Goal: Task Accomplishment & Management: Use online tool/utility

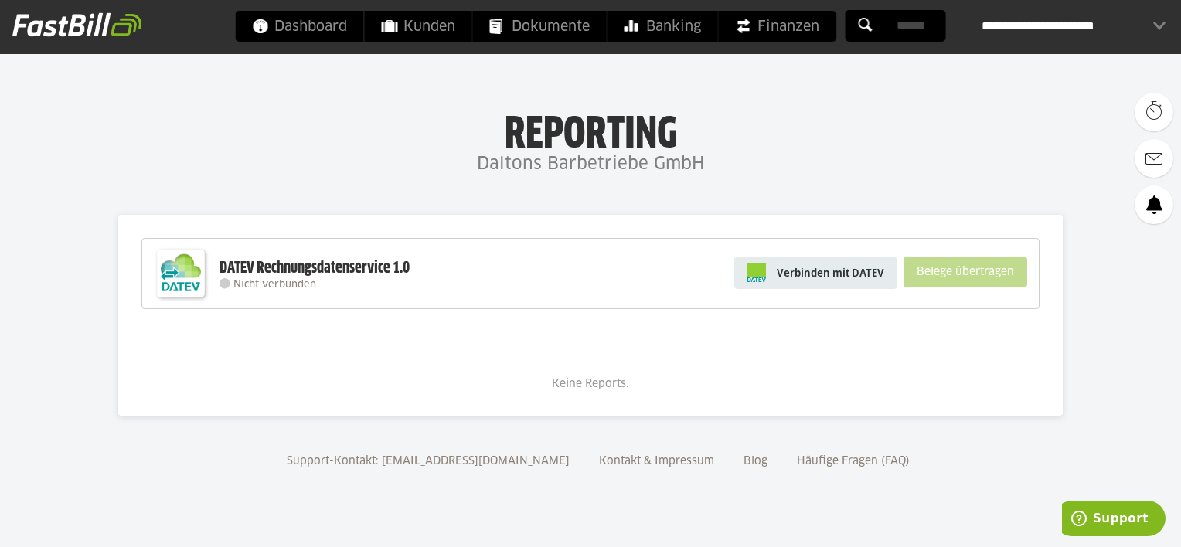
click at [855, 275] on span "Verbinden mit DATEV" at bounding box center [830, 272] width 107 height 15
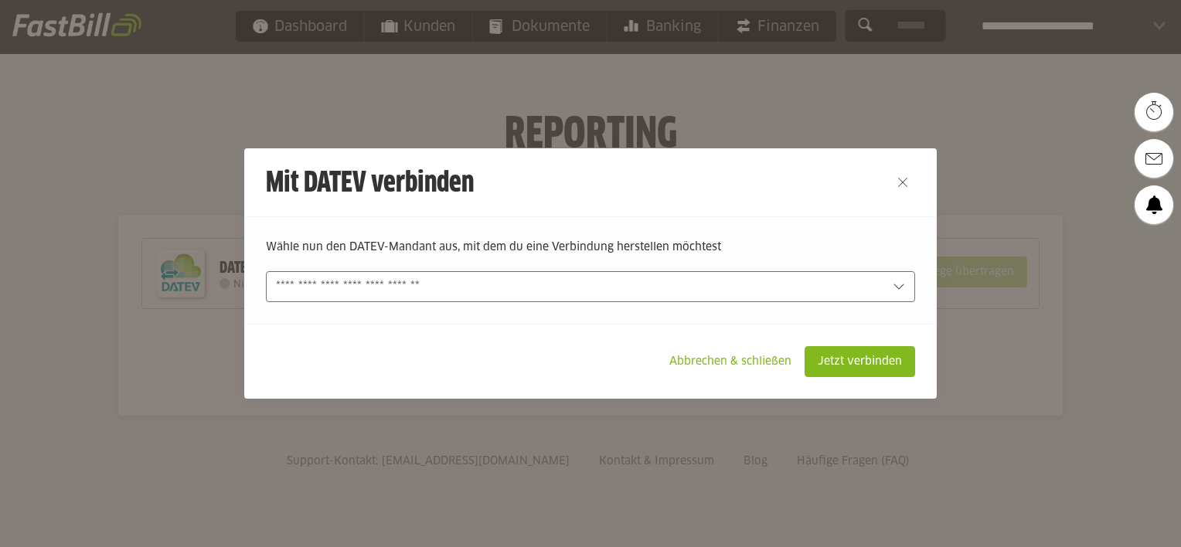
click at [513, 275] on div at bounding box center [590, 286] width 649 height 31
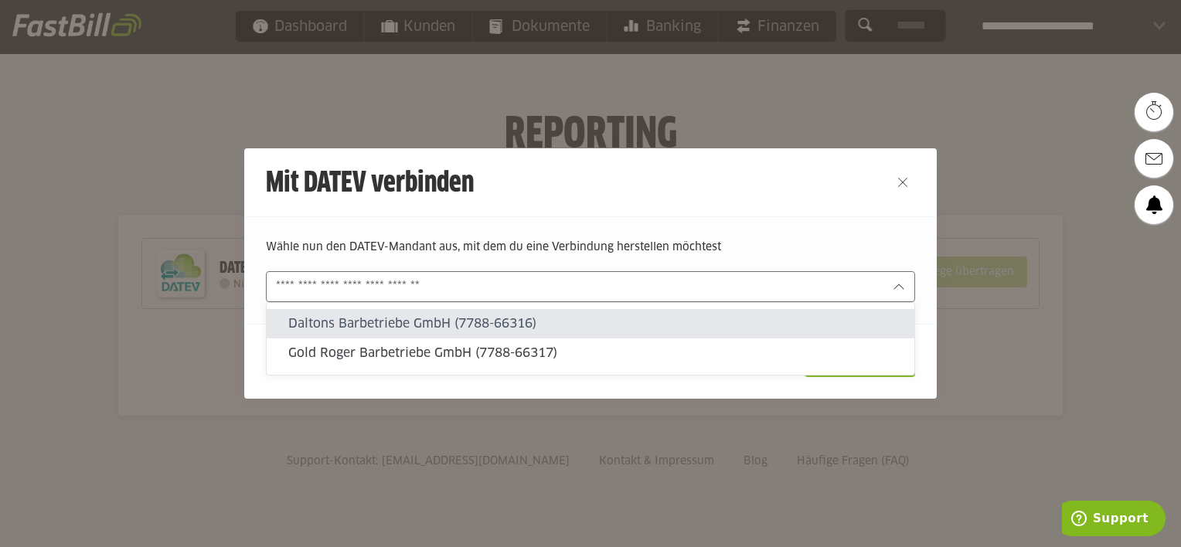
click at [463, 331] on slot "Daltons Barbetriebe GmbH (7788-66316)" at bounding box center [595, 323] width 614 height 17
type input "**********"
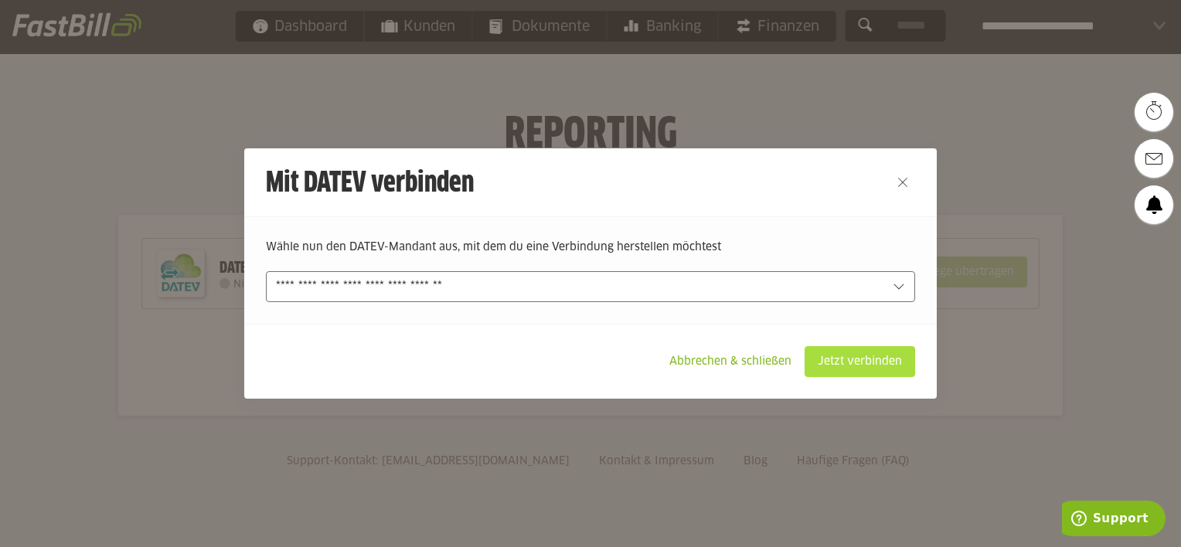
click at [835, 361] on slot "Jetzt verbinden" at bounding box center [860, 361] width 109 height 29
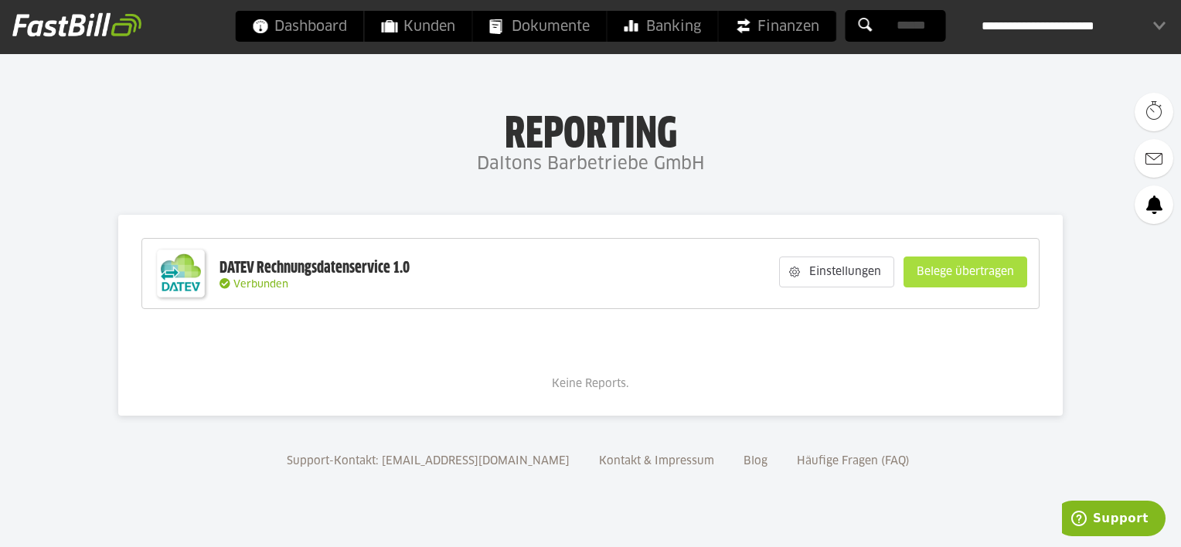
click at [956, 274] on slot "Belege übertragen" at bounding box center [966, 271] width 122 height 29
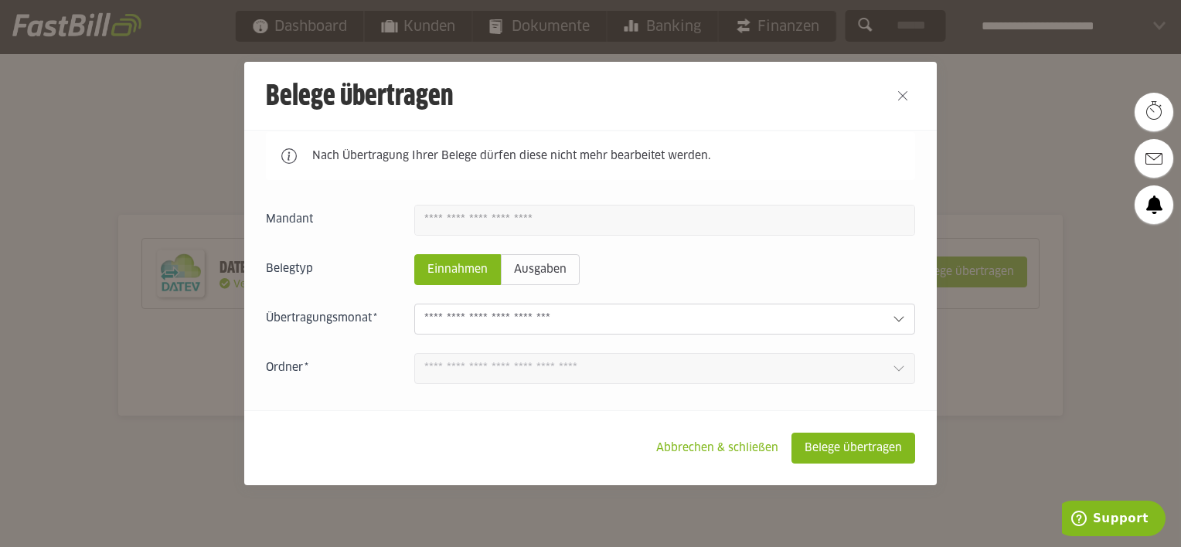
scroll to position [77, 0]
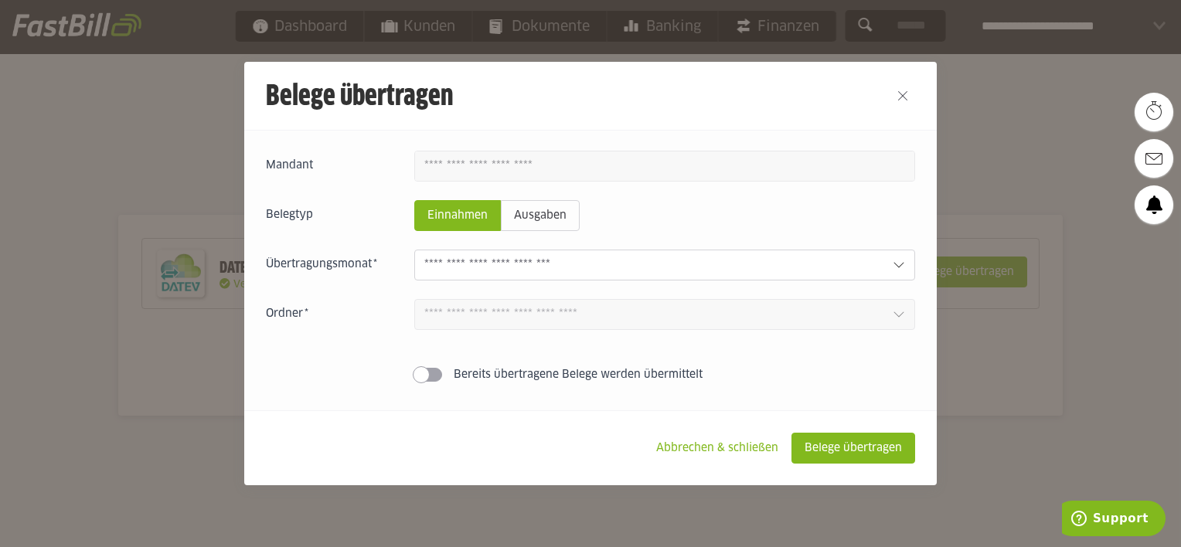
click at [653, 264] on input "text" at bounding box center [652, 265] width 456 height 17
click at [700, 264] on input "text" at bounding box center [652, 265] width 456 height 17
click at [713, 262] on input "text" at bounding box center [652, 265] width 456 height 17
click at [645, 349] on div "Einnahmen Ausgaben 1 Bereits übertragene Belege werden übermittelt" at bounding box center [590, 270] width 649 height 238
click at [529, 213] on slot "Ausgaben" at bounding box center [540, 215] width 77 height 29
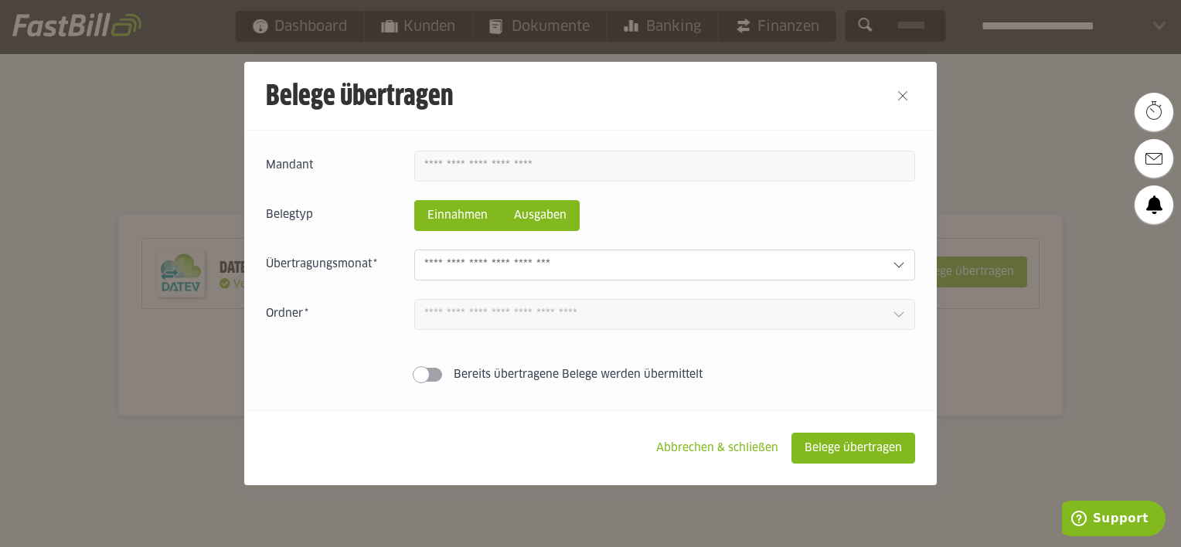
click at [459, 206] on slot "Einnahmen" at bounding box center [457, 215] width 85 height 29
click at [546, 207] on slot "Ausgaben" at bounding box center [540, 215] width 77 height 29
click at [578, 257] on input "text" at bounding box center [652, 265] width 456 height 17
click at [561, 285] on div at bounding box center [658, 287] width 492 height 14
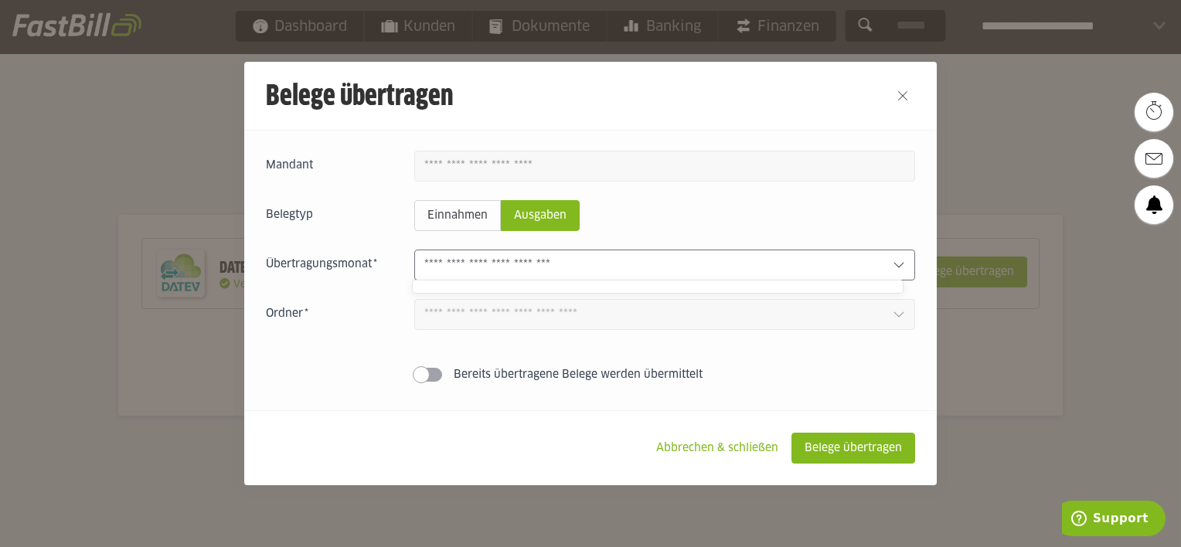
click at [628, 257] on input "text" at bounding box center [652, 265] width 456 height 17
click at [618, 266] on input "text" at bounding box center [652, 265] width 456 height 17
click at [452, 196] on div "Einnahmen Ausgaben 1 Bereits übertragene Belege werden übermittelt" at bounding box center [590, 270] width 649 height 238
click at [544, 216] on slot "Ausgaben" at bounding box center [540, 215] width 77 height 29
click at [461, 220] on slot "Einnahmen" at bounding box center [457, 215] width 85 height 29
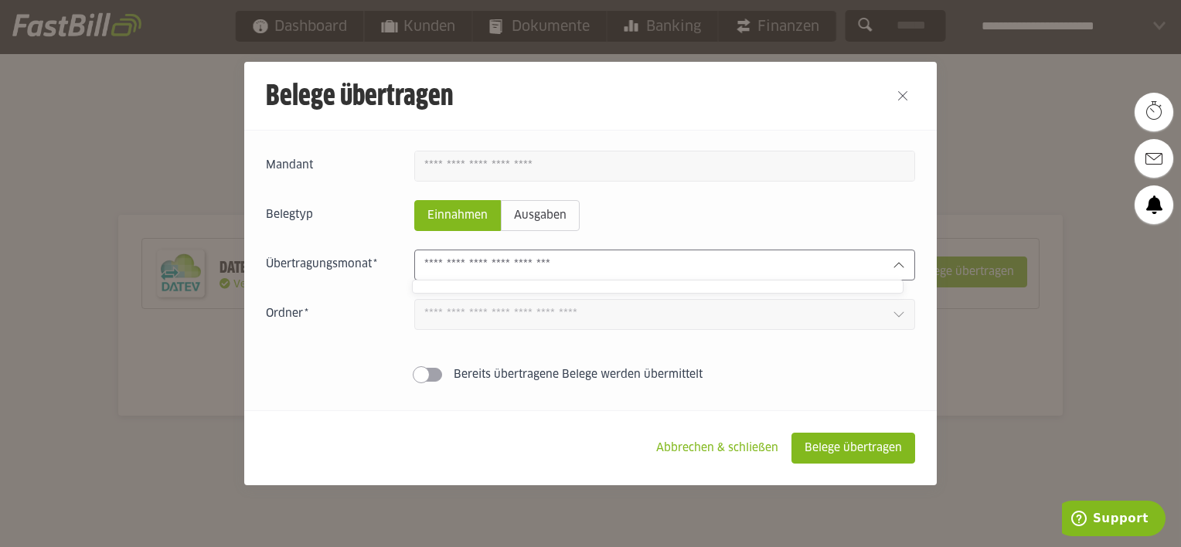
click at [564, 264] on input "text" at bounding box center [652, 265] width 456 height 17
click at [689, 288] on div at bounding box center [658, 287] width 492 height 14
click at [699, 283] on div at bounding box center [658, 287] width 492 height 14
click at [628, 211] on fieldset "Belegtyp Einnahmen Ausgaben" at bounding box center [590, 215] width 649 height 31
click at [904, 96] on button "Close" at bounding box center [903, 95] width 25 height 25
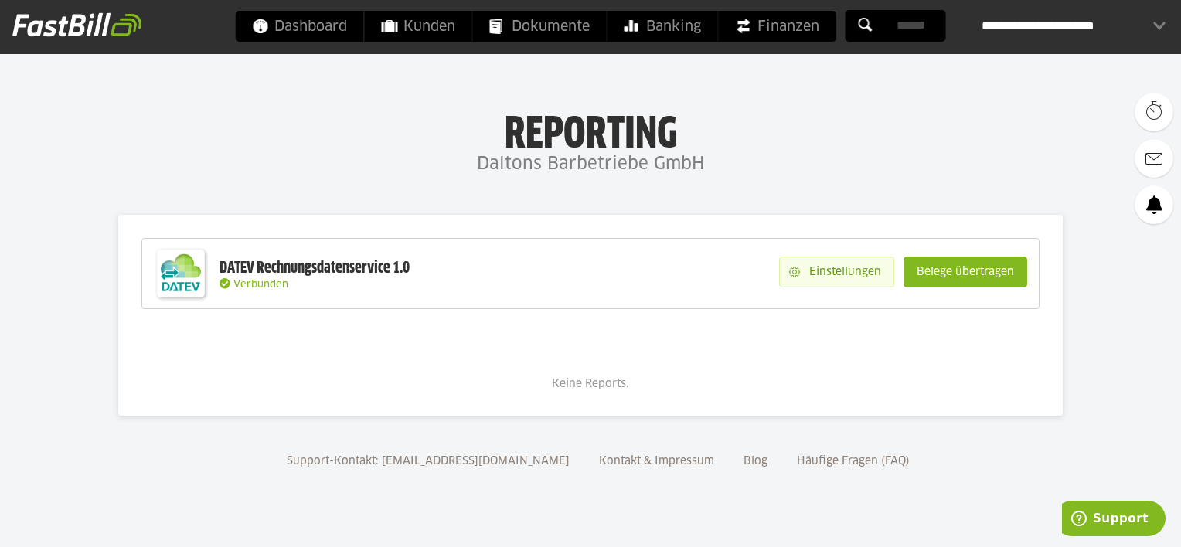
click at [822, 257] on slot "Einstellungen" at bounding box center [847, 271] width 94 height 29
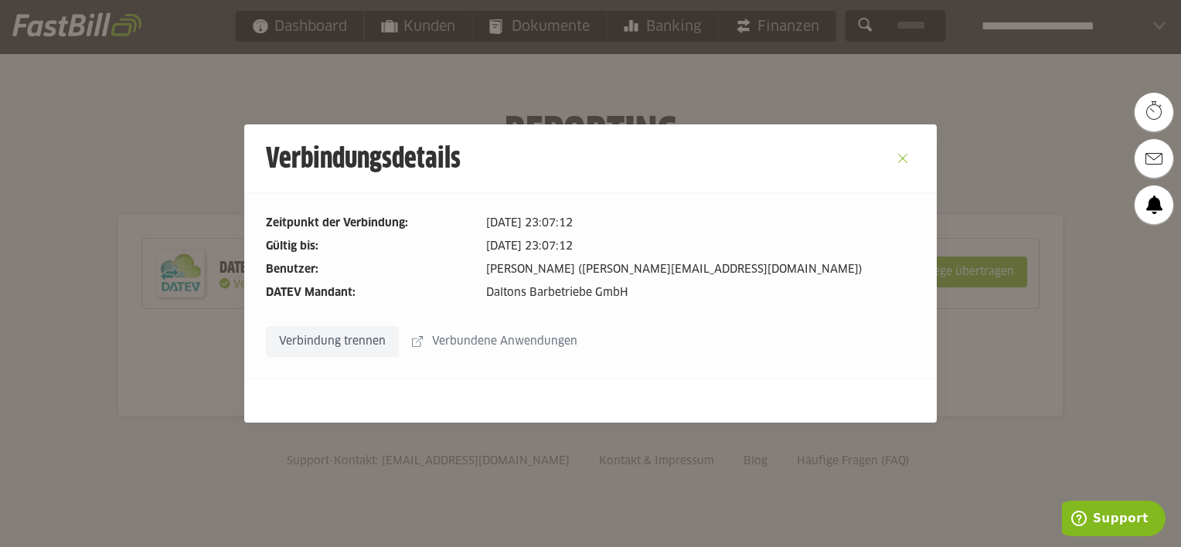
click at [897, 155] on button "Close" at bounding box center [903, 158] width 25 height 25
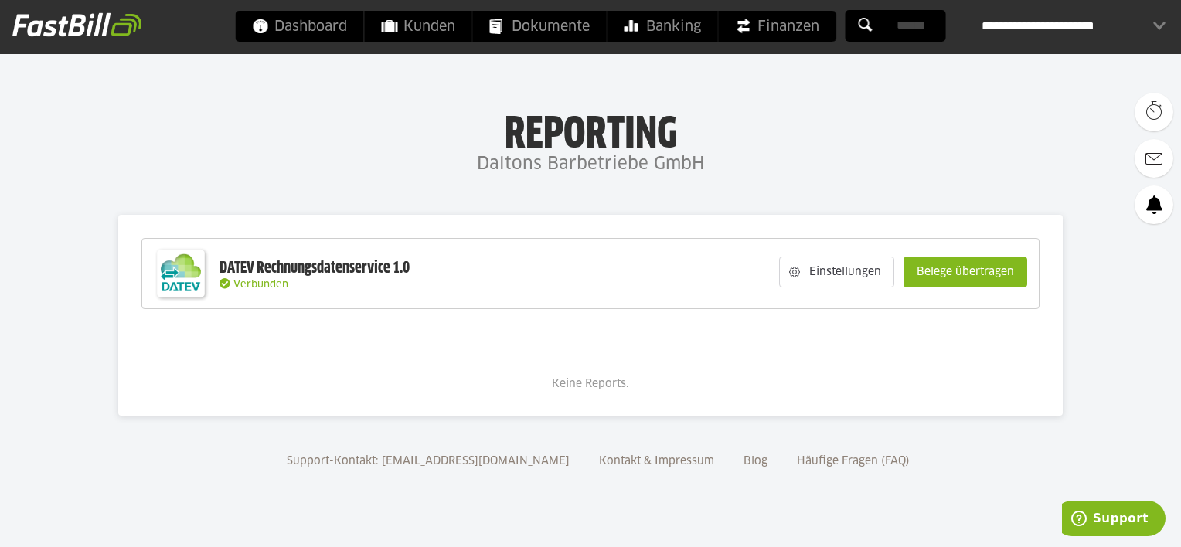
click at [1002, 22] on div "**********" at bounding box center [1074, 26] width 184 height 31
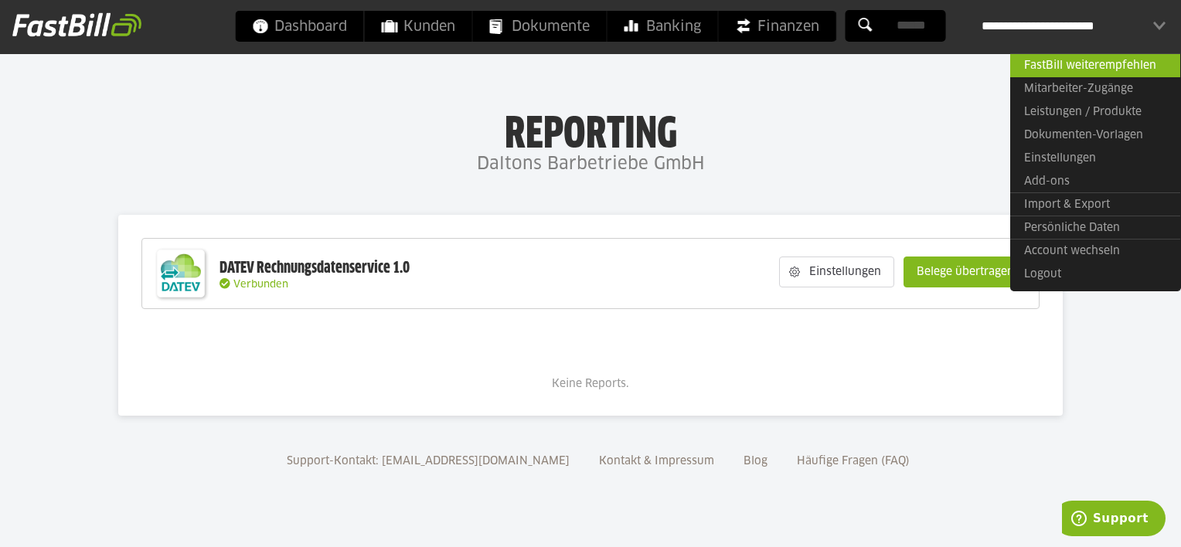
click at [944, 167] on h4 "Daltons Barbetriebe GmbH" at bounding box center [590, 164] width 1181 height 31
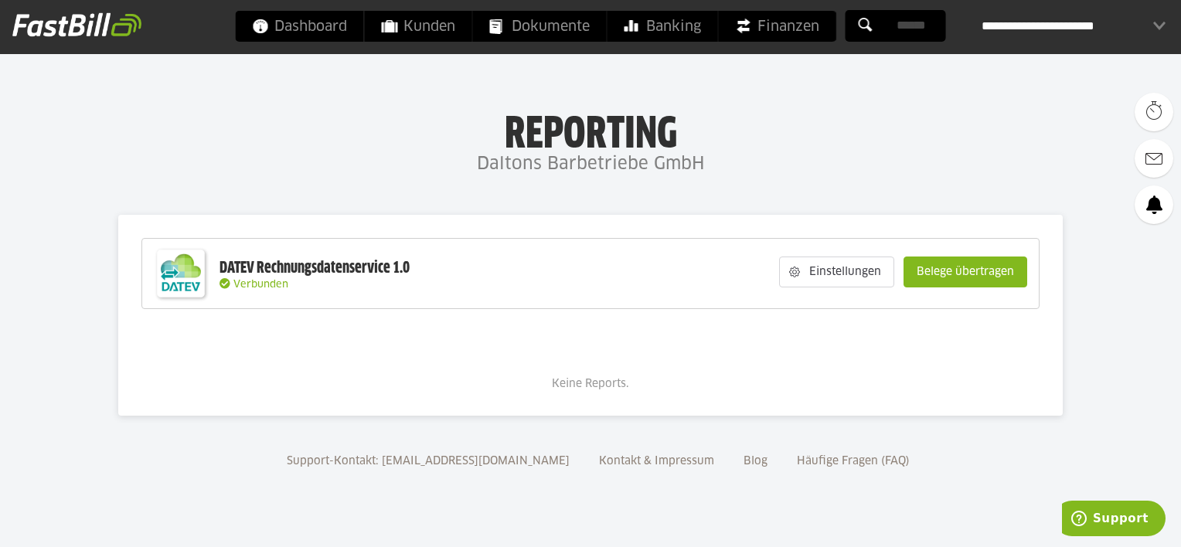
drag, startPoint x: 1036, startPoint y: 22, endPoint x: 1036, endPoint y: 39, distance: 17.8
click at [1036, 22] on div "**********" at bounding box center [1074, 26] width 184 height 31
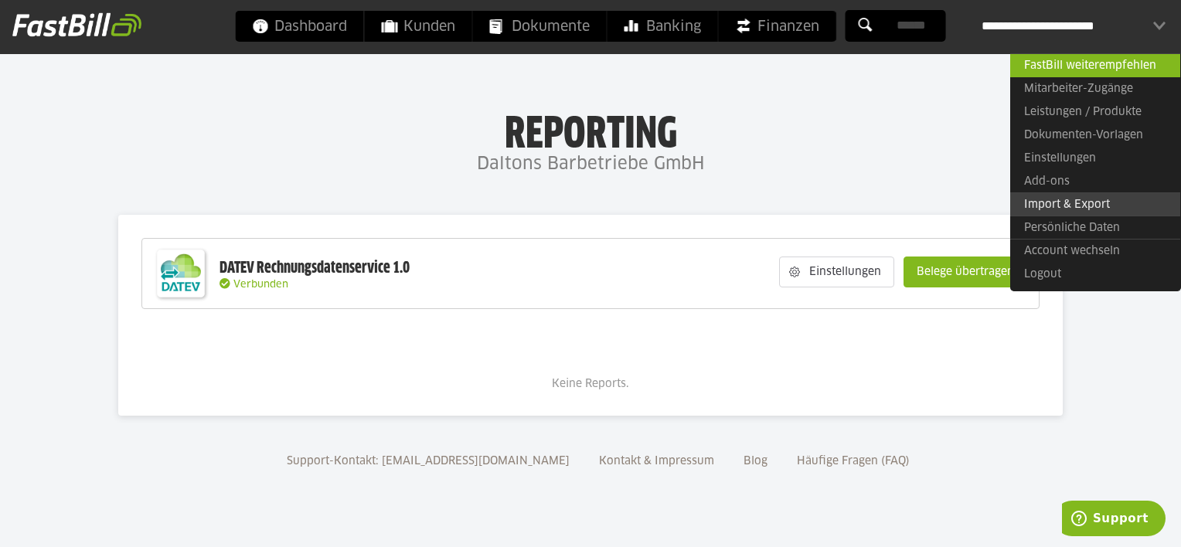
click at [1078, 201] on link "Import & Export" at bounding box center [1095, 205] width 170 height 24
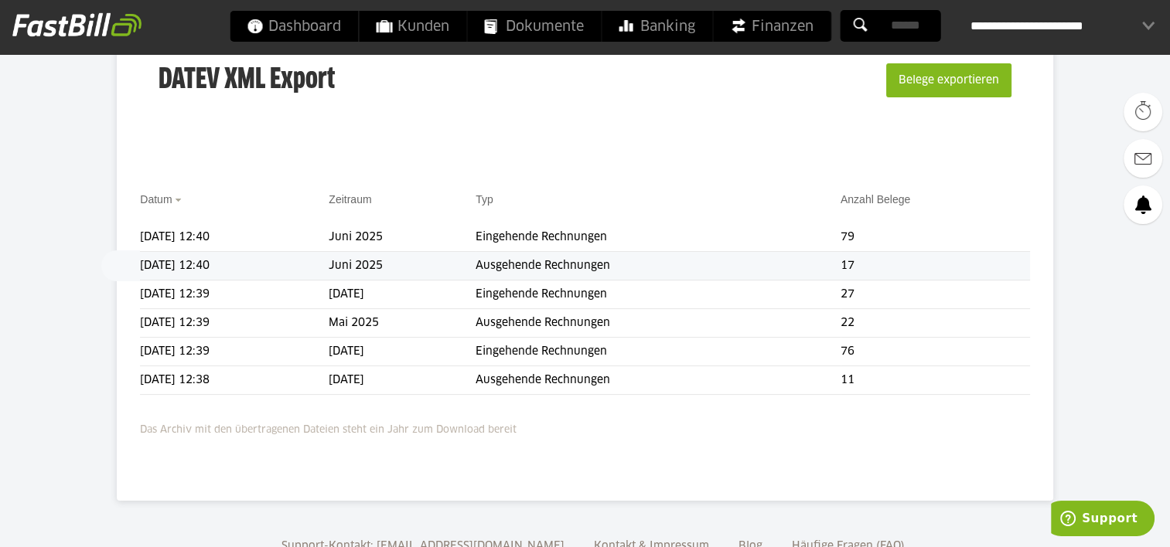
scroll to position [232, 0]
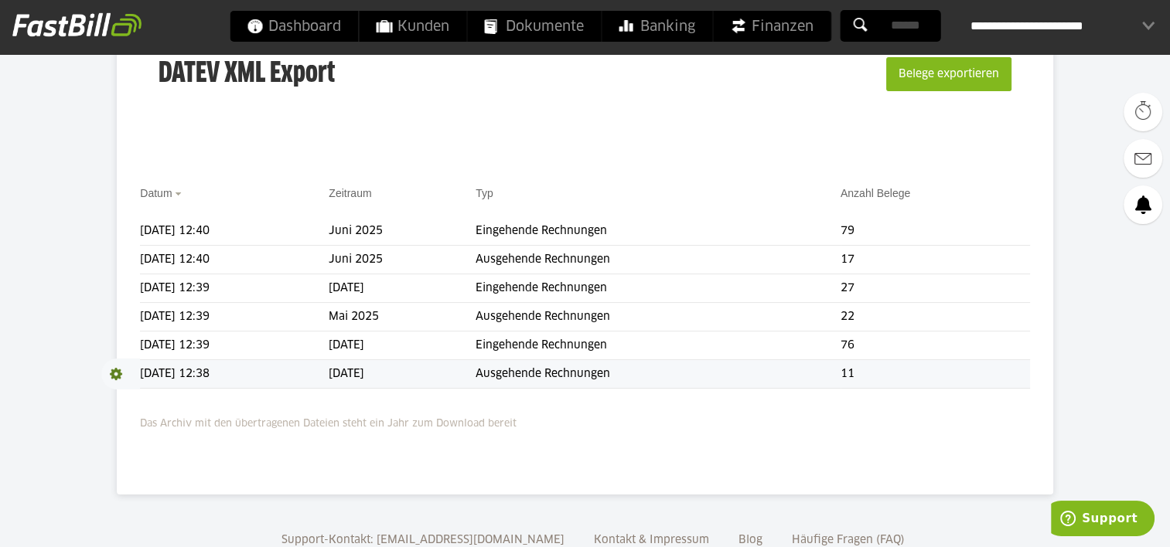
click at [114, 374] on span at bounding box center [120, 374] width 39 height 31
click at [116, 377] on span "Download" at bounding box center [120, 374] width 39 height 31
click at [138, 391] on link "Download" at bounding box center [142, 395] width 83 height 18
click at [115, 340] on span at bounding box center [120, 345] width 39 height 31
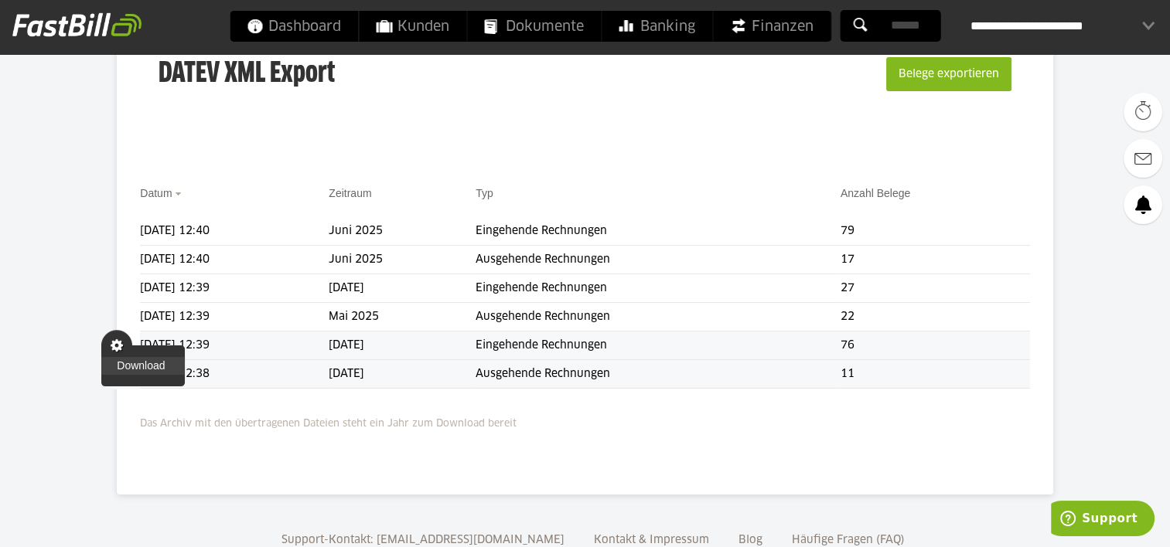
click at [136, 363] on link "Download" at bounding box center [142, 366] width 83 height 18
click at [106, 346] on span "Download" at bounding box center [120, 345] width 39 height 31
click at [141, 366] on link "Download" at bounding box center [142, 366] width 83 height 18
click at [855, 463] on div "DATEV XML Export Belege exportieren Datum Zeitraum Typ Anzahl Belege 19.08.2025…" at bounding box center [584, 239] width 935 height 512
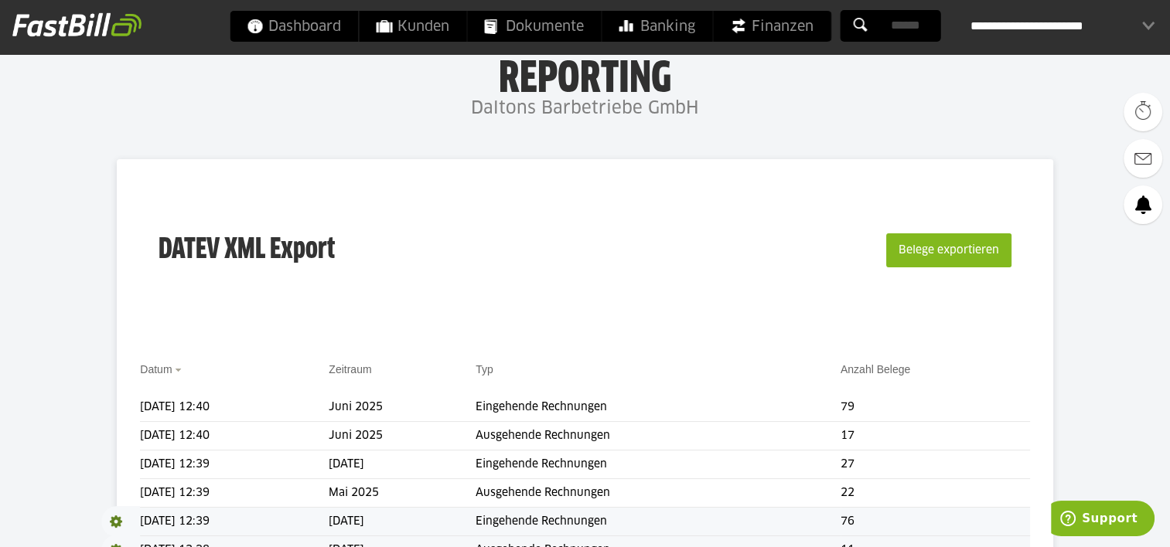
scroll to position [0, 0]
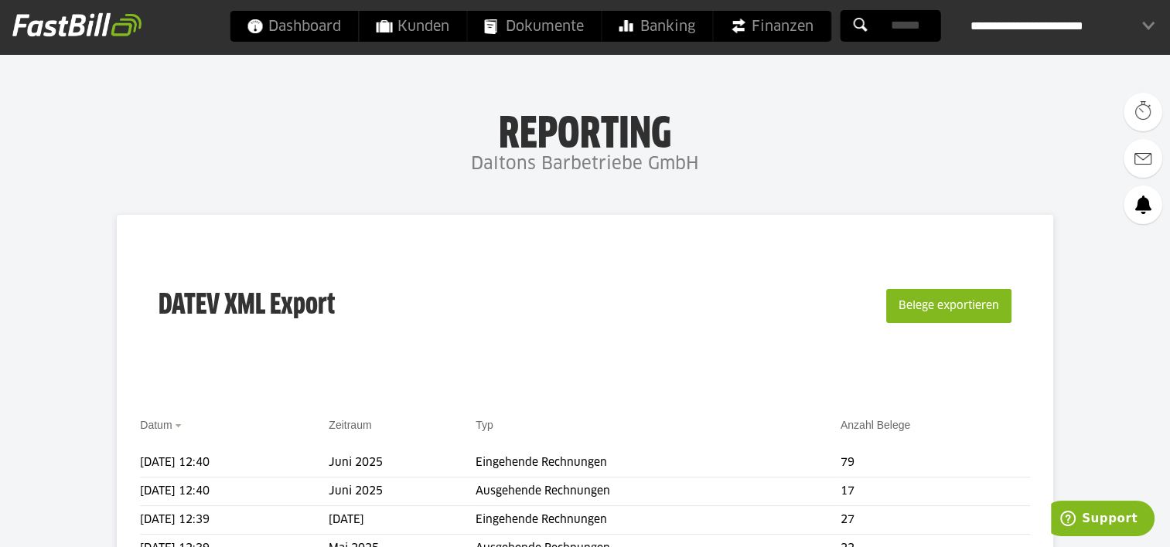
click at [1133, 29] on div "**********" at bounding box center [1062, 26] width 184 height 31
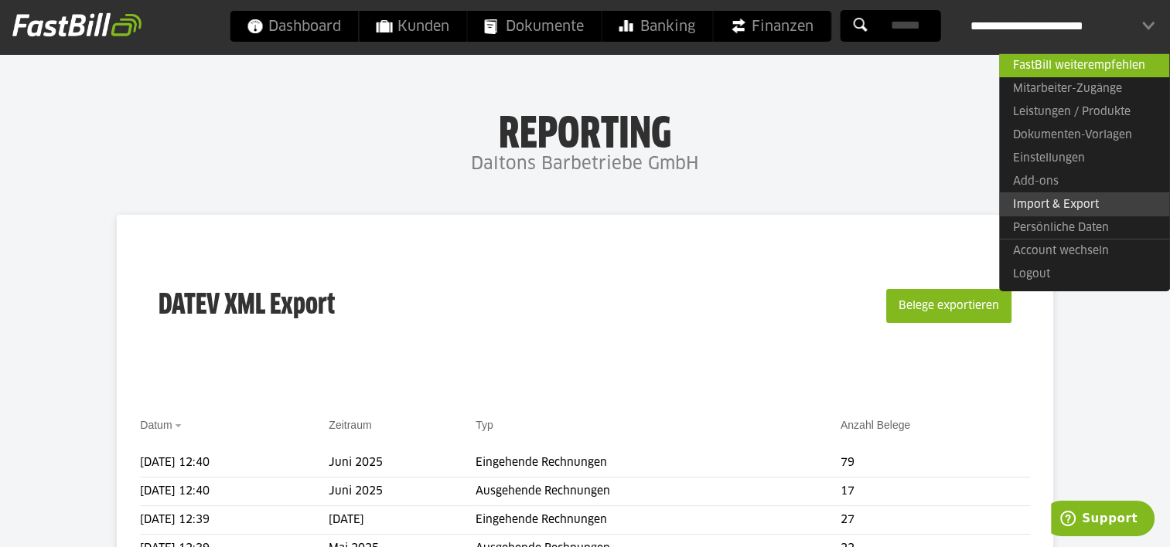
click at [1045, 201] on link "Import & Export" at bounding box center [1084, 205] width 170 height 24
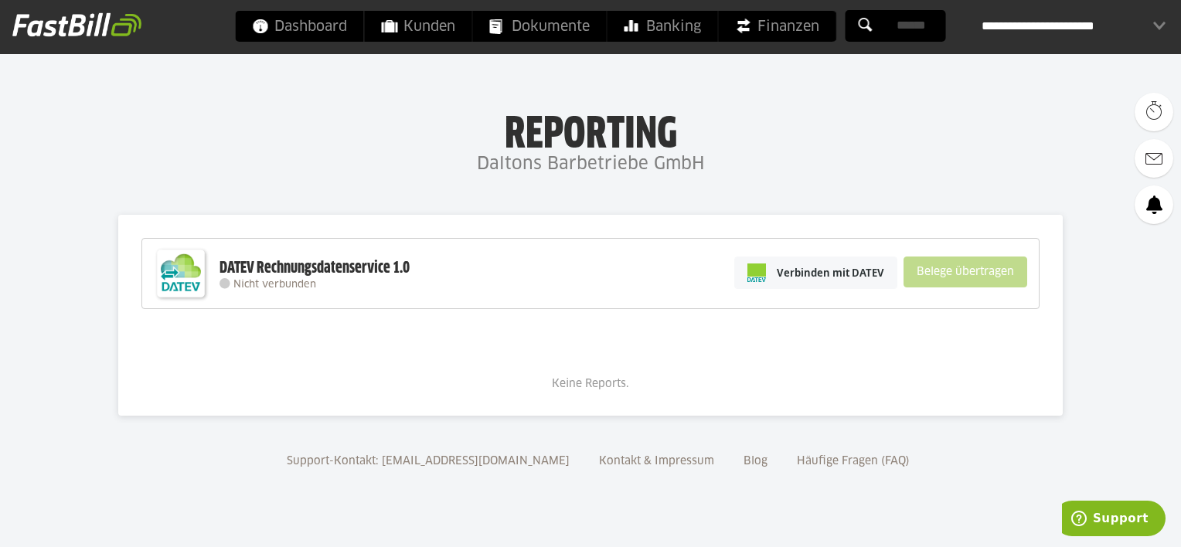
click at [575, 268] on div "DATEV Rechnungsdatenservice 1.0 Nicht verbunden Verbinden mit DATEV Belege über…" at bounding box center [590, 273] width 898 height 71
click at [864, 276] on span "Verbinden mit DATEV" at bounding box center [830, 272] width 107 height 15
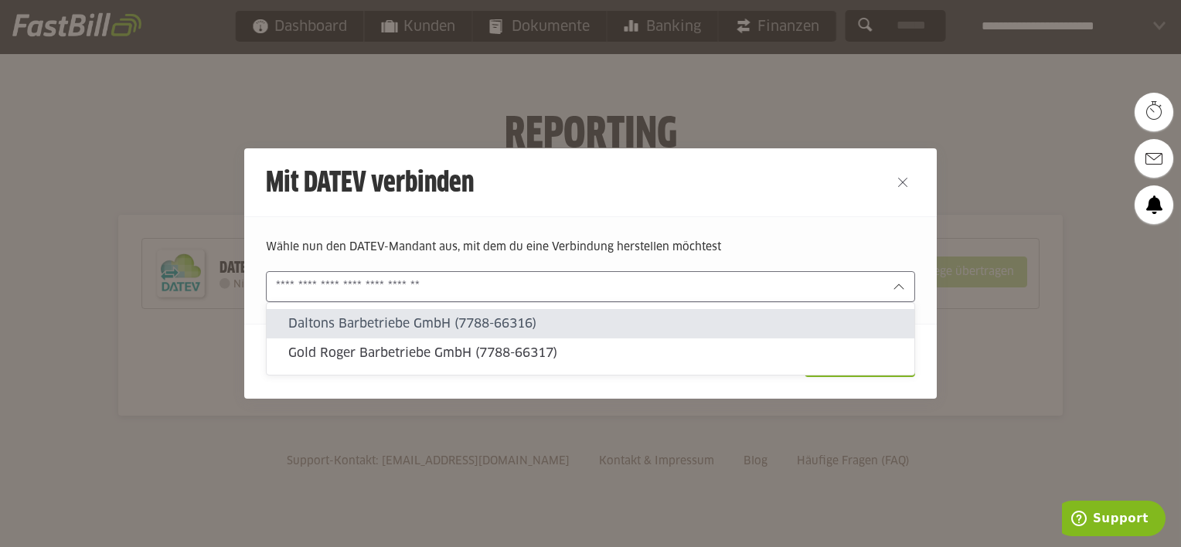
click at [473, 301] on div at bounding box center [590, 286] width 649 height 31
click at [469, 327] on slot "Daltons Barbetriebe GmbH (7788-66316)" at bounding box center [595, 323] width 614 height 17
type input "**********"
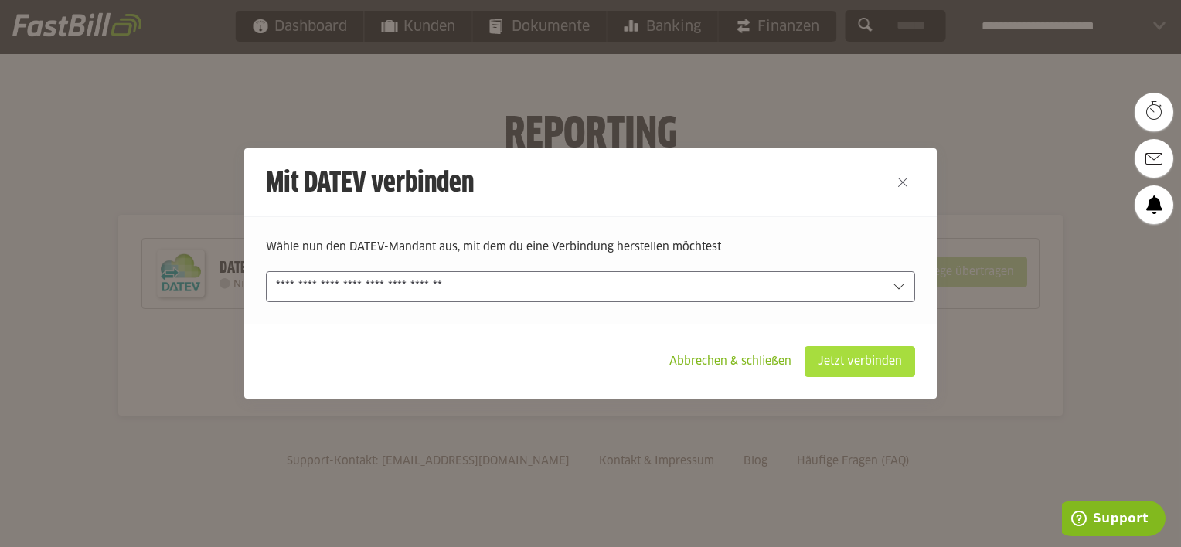
click at [842, 359] on slot "Jetzt verbinden" at bounding box center [860, 361] width 109 height 29
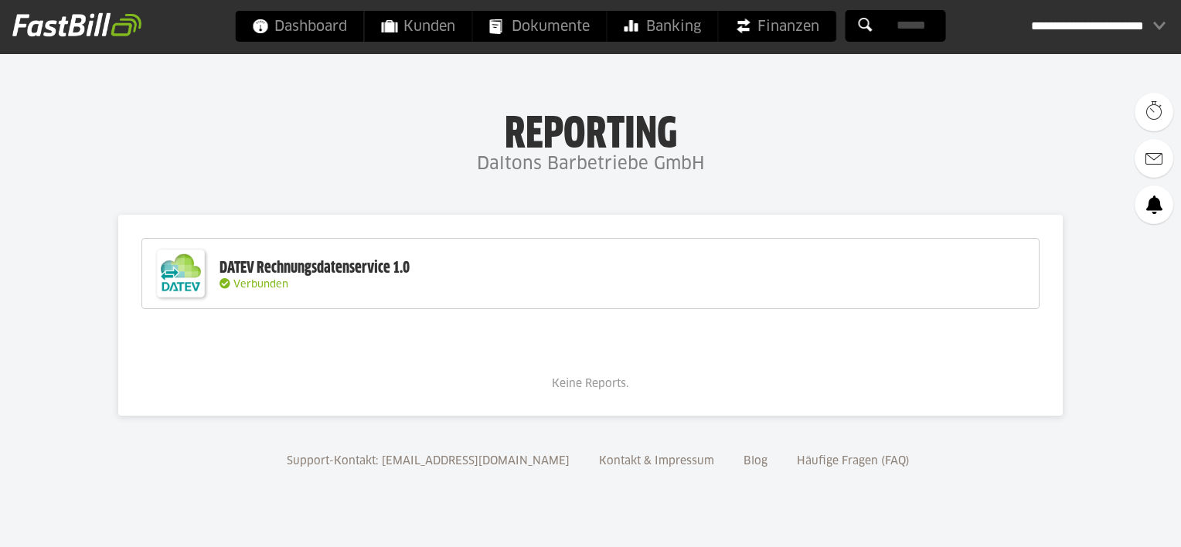
click at [0, 0] on input "text" at bounding box center [0, 0] width 0 height 0
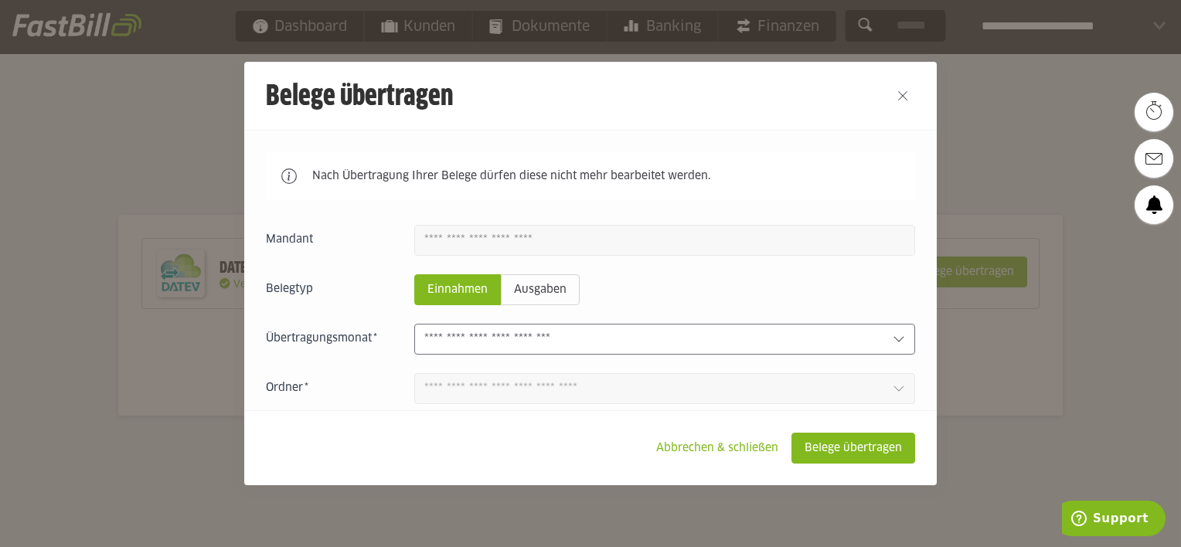
click at [567, 340] on input "text" at bounding box center [652, 339] width 456 height 17
click at [674, 290] on fieldset "Belegtyp Einnahmen Ausgaben" at bounding box center [590, 289] width 649 height 31
click at [717, 280] on fieldset "Belegtyp Einnahmen Ausgaben" at bounding box center [590, 289] width 649 height 31
click at [664, 291] on fieldset "Belegtyp Einnahmen Ausgaben" at bounding box center [590, 289] width 649 height 31
click at [819, 435] on slot "Belege übertragen" at bounding box center [853, 448] width 122 height 29
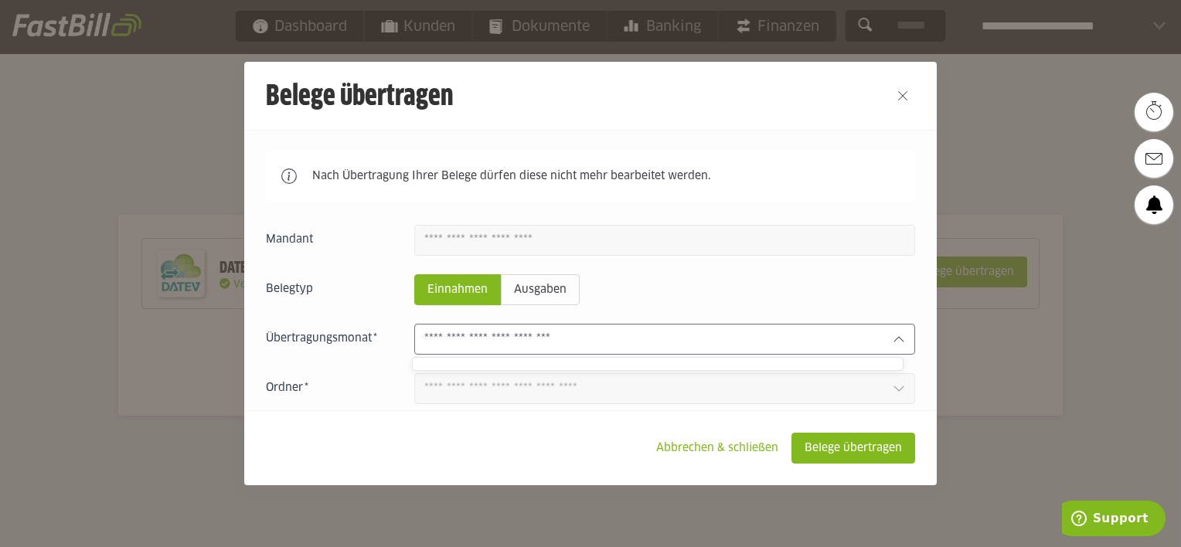
click at [667, 337] on input "text" at bounding box center [652, 339] width 456 height 17
click at [633, 264] on div "Einnahmen Ausgaben 1 Bereits übertragene Belege werden übermittelt" at bounding box center [590, 344] width 649 height 238
click at [0, 0] on slot "Nach Übertragung Ihrer Belege dürfen diese nicht mehr bearbeitet werden." at bounding box center [0, 0] width 0 height 0
click at [294, 175] on icon at bounding box center [288, 176] width 15 height 15
click at [642, 295] on fieldset "Belegtyp Einnahmen Ausgaben" at bounding box center [590, 289] width 649 height 31
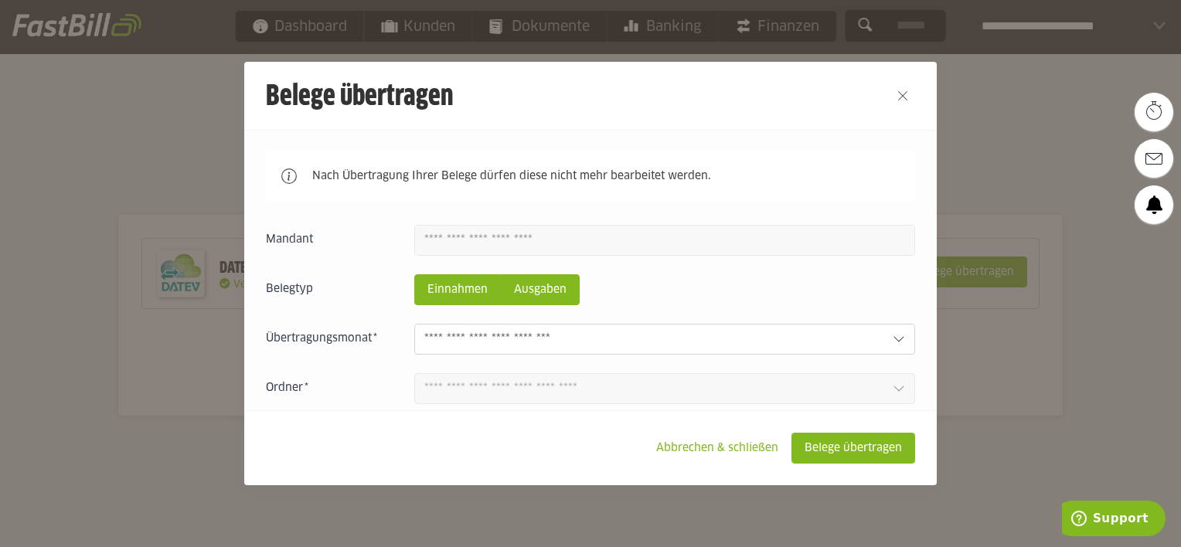
click at [521, 291] on slot "Ausgaben" at bounding box center [540, 289] width 77 height 29
click at [622, 342] on input "text" at bounding box center [652, 339] width 456 height 17
click at [699, 282] on fieldset "Belegtyp Einnahmen Ausgaben" at bounding box center [590, 289] width 649 height 31
click at [731, 452] on slot "Abbrechen & schließen" at bounding box center [717, 448] width 147 height 29
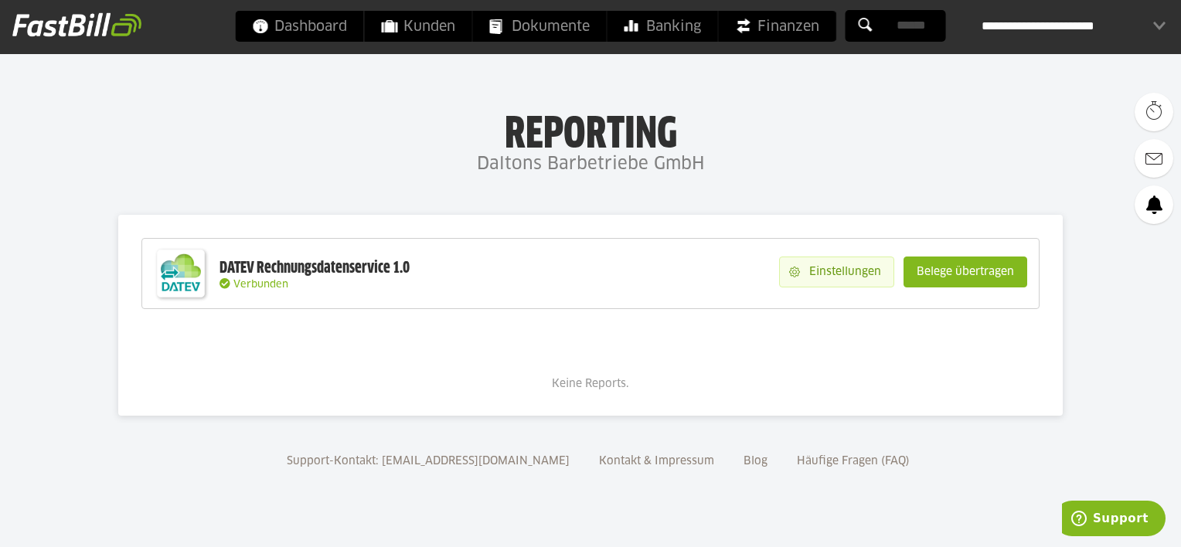
click at [818, 275] on slot "Einstellungen" at bounding box center [847, 271] width 94 height 29
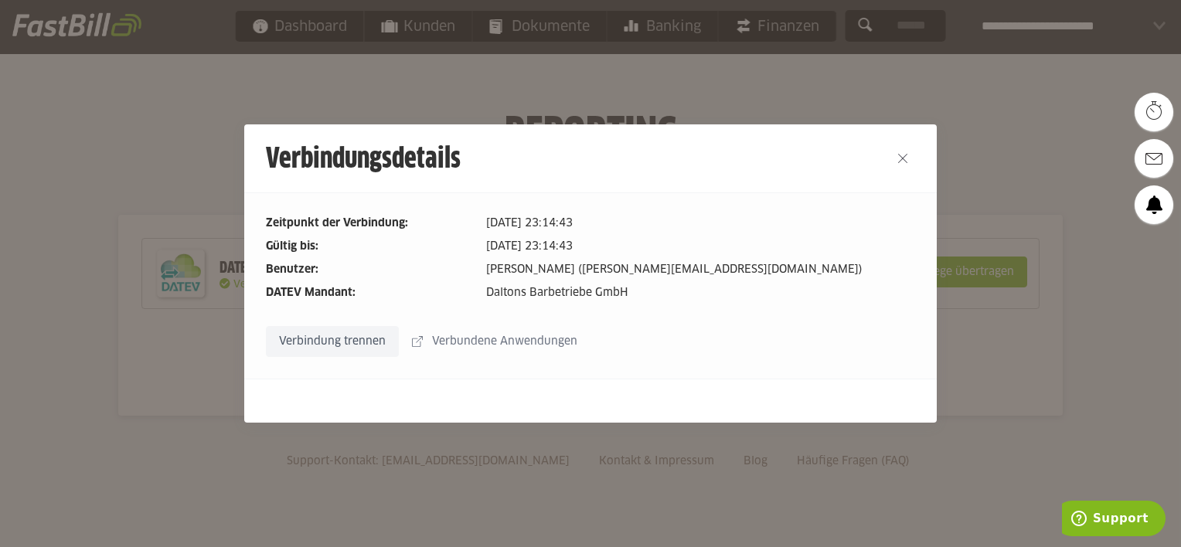
click at [526, 336] on slot "Verbundene Anwendungen" at bounding box center [506, 341] width 167 height 29
click at [901, 158] on button "Close" at bounding box center [903, 158] width 25 height 25
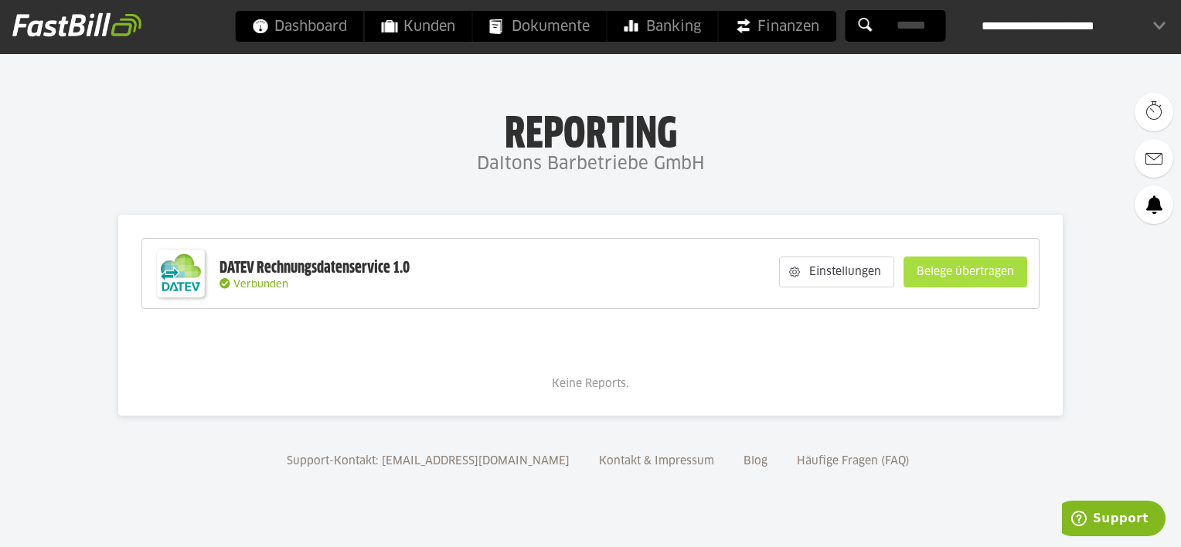
click at [982, 269] on slot "Belege übertragen" at bounding box center [966, 271] width 122 height 29
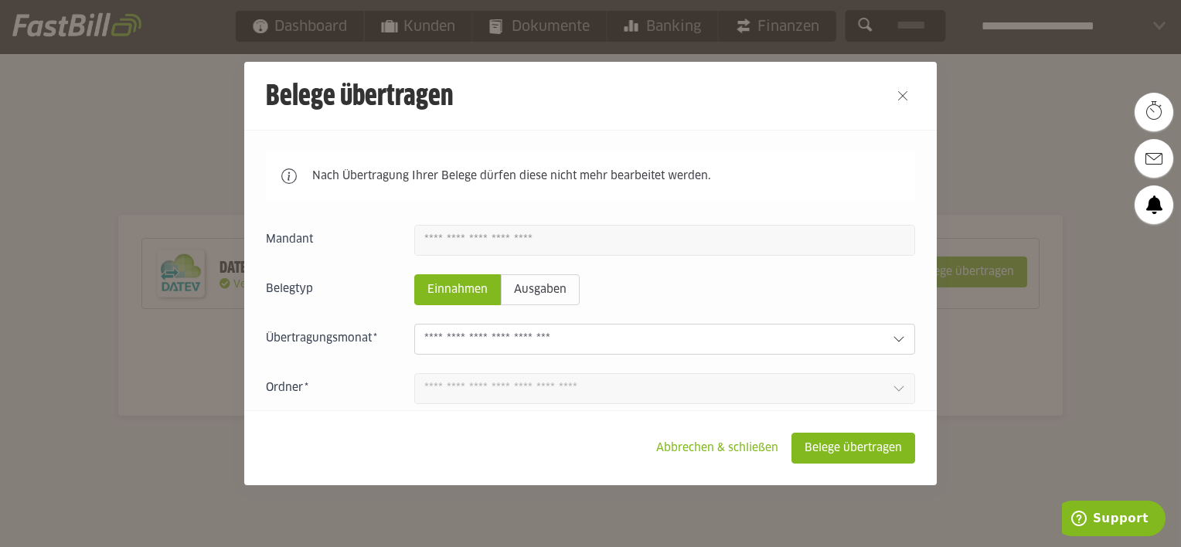
click at [693, 348] on input "text" at bounding box center [652, 339] width 456 height 17
click at [687, 337] on input "text" at bounding box center [652, 339] width 456 height 17
click at [711, 280] on fieldset "Belegtyp Einnahmen Ausgaben" at bounding box center [590, 289] width 649 height 31
click at [645, 334] on input "text" at bounding box center [652, 339] width 456 height 17
click at [682, 332] on div at bounding box center [664, 339] width 501 height 31
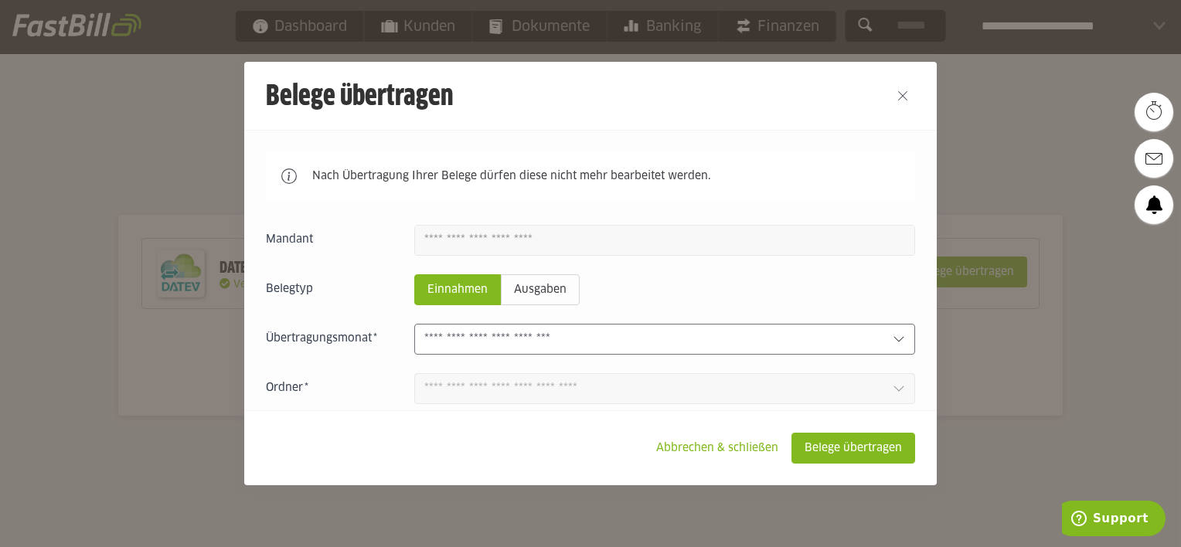
click at [703, 275] on div "Einnahmen Ausgaben 1 Bereits übertragene Belege werden übermittelt" at bounding box center [590, 344] width 649 height 238
click at [503, 346] on input "text" at bounding box center [652, 339] width 456 height 17
click at [516, 346] on input "text" at bounding box center [652, 339] width 456 height 17
click at [901, 100] on button "Close" at bounding box center [903, 95] width 25 height 25
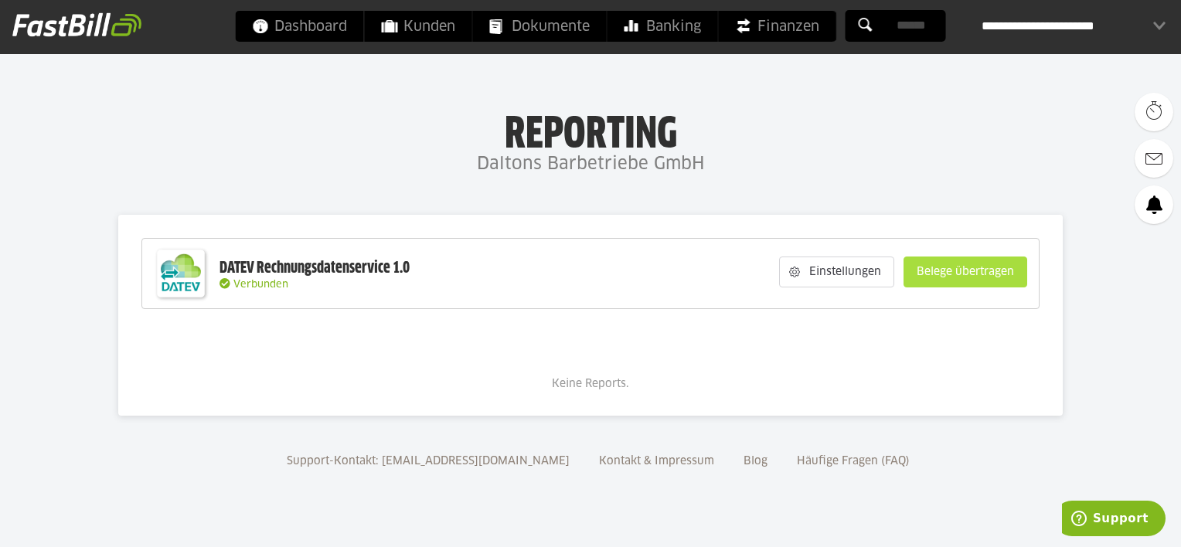
click at [993, 275] on slot "Belege übertragen" at bounding box center [966, 271] width 122 height 29
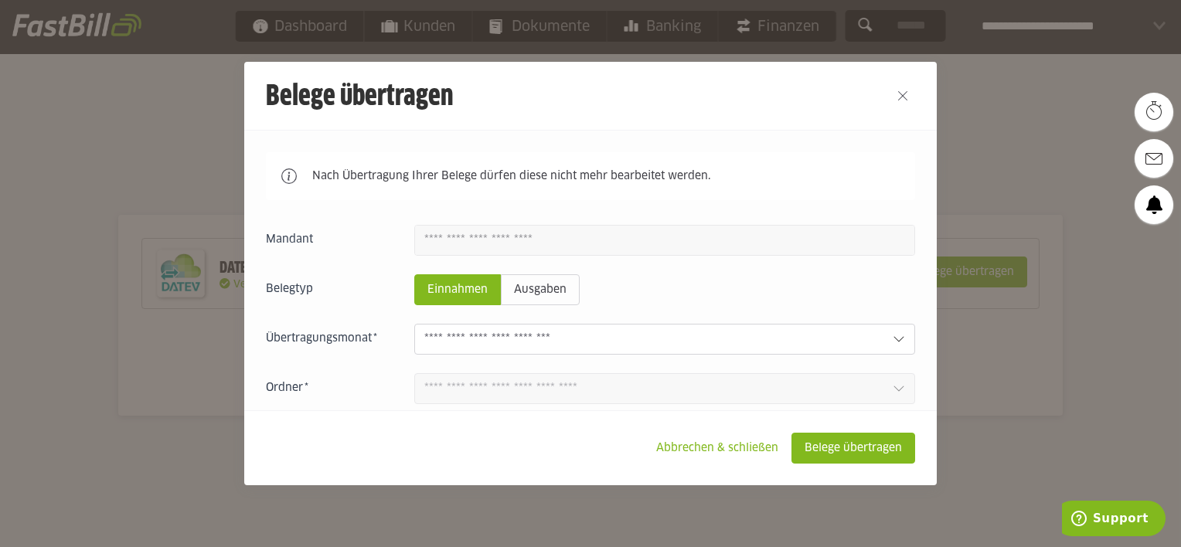
click at [591, 341] on input "text" at bounding box center [652, 339] width 456 height 17
click at [640, 287] on fieldset "Belegtyp Einnahmen Ausgaben" at bounding box center [590, 289] width 649 height 31
click at [901, 91] on button "Close" at bounding box center [903, 95] width 25 height 25
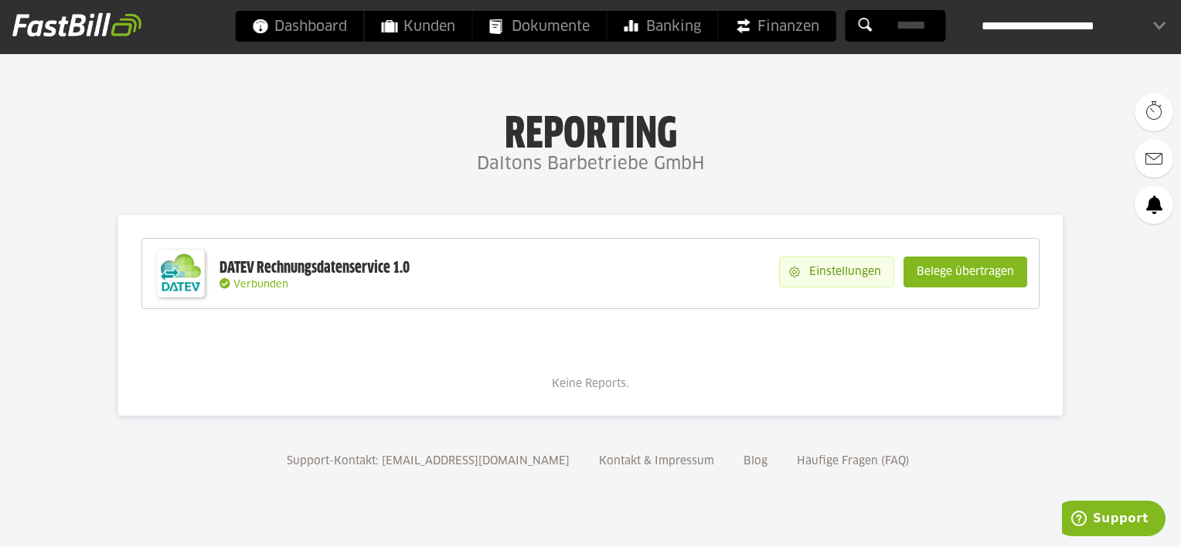
click at [811, 260] on slot "Einstellungen" at bounding box center [847, 271] width 94 height 29
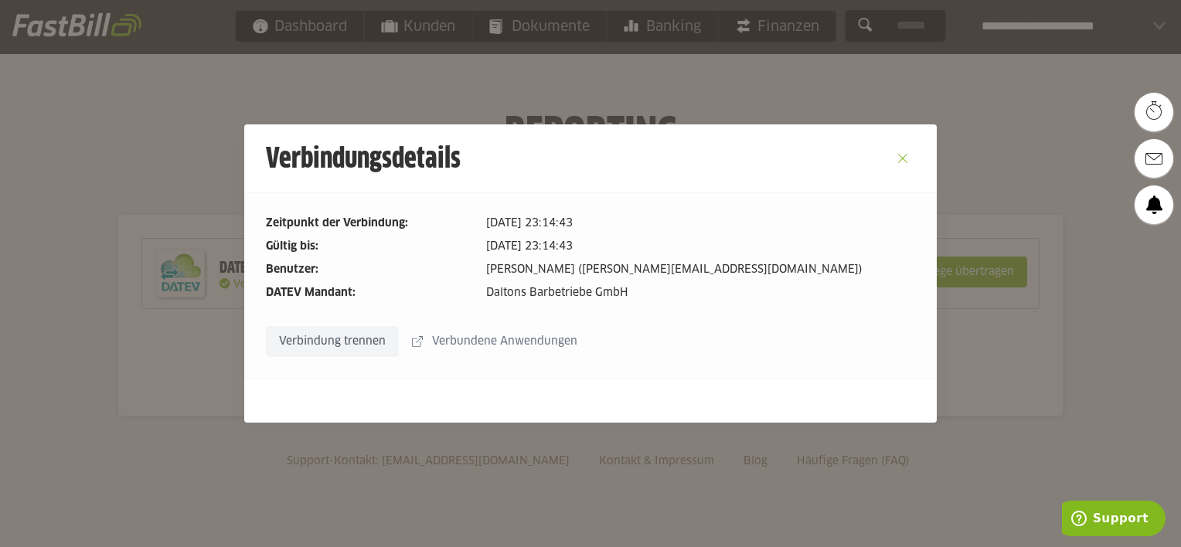
click at [902, 157] on button "Close" at bounding box center [903, 158] width 25 height 25
